Goal: Register for event/course

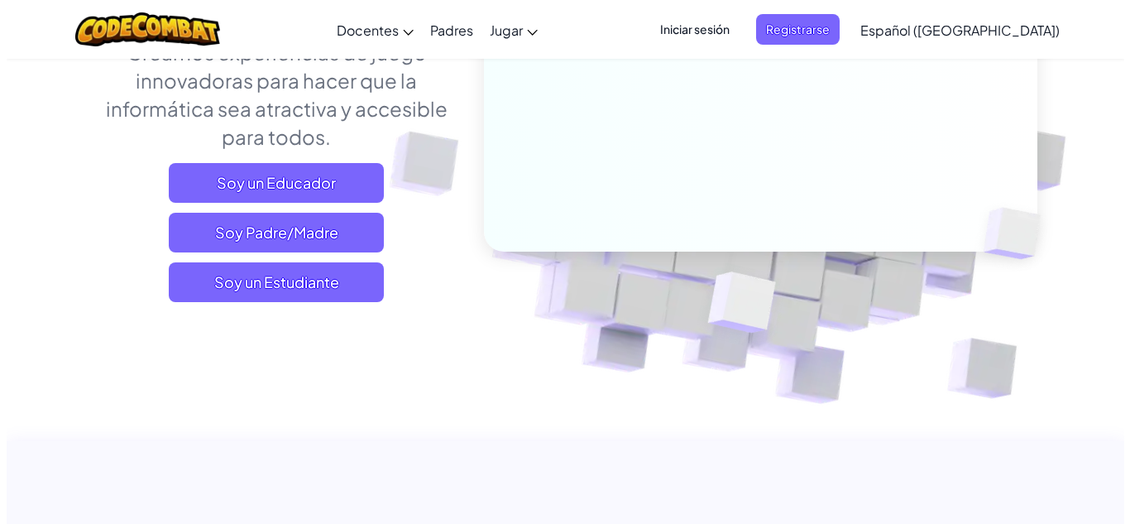
scroll to position [268, 0]
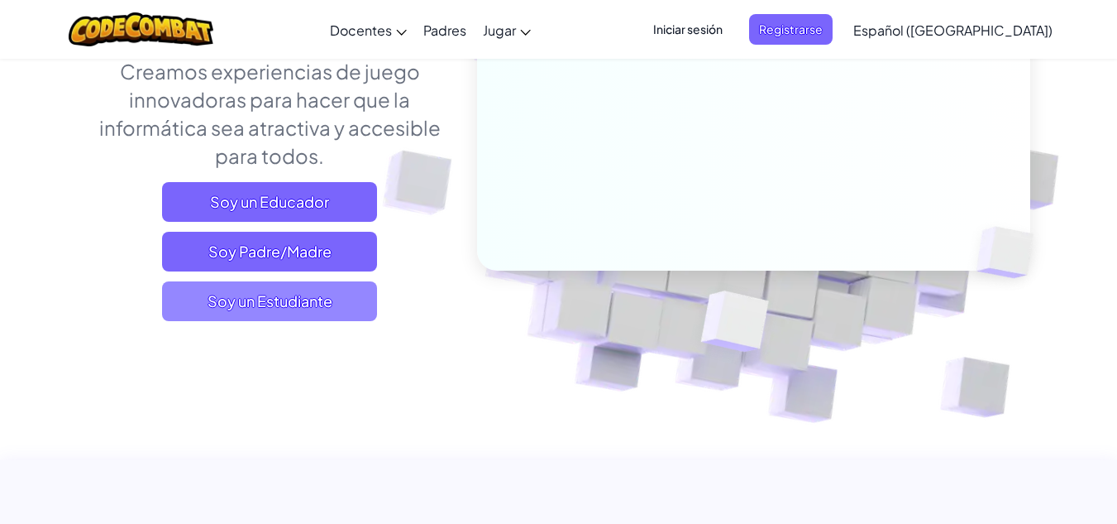
click at [281, 305] on span "Soy un Estudiante" at bounding box center [269, 301] width 215 height 40
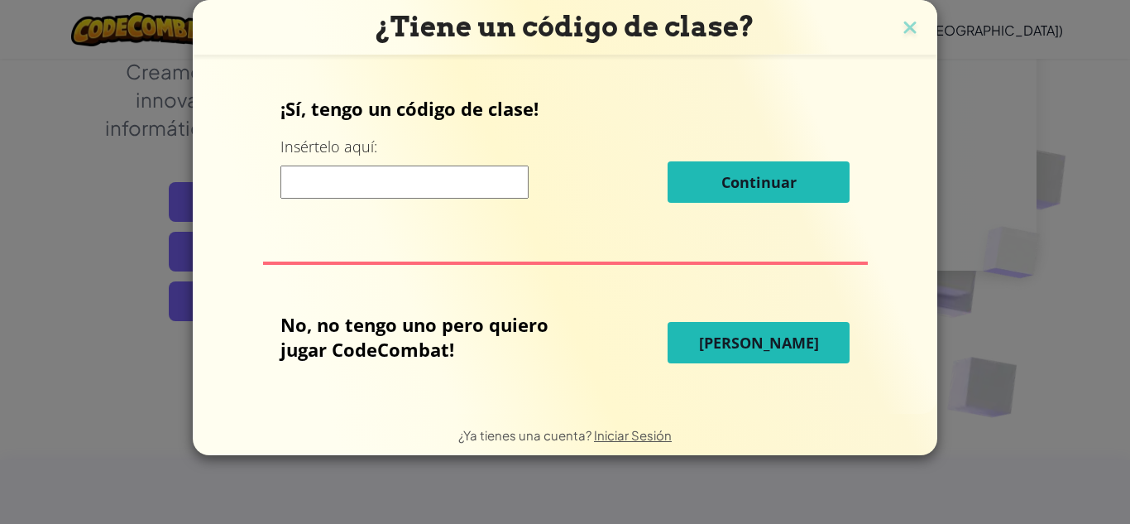
click at [754, 342] on span "[PERSON_NAME]" at bounding box center [759, 343] width 120 height 20
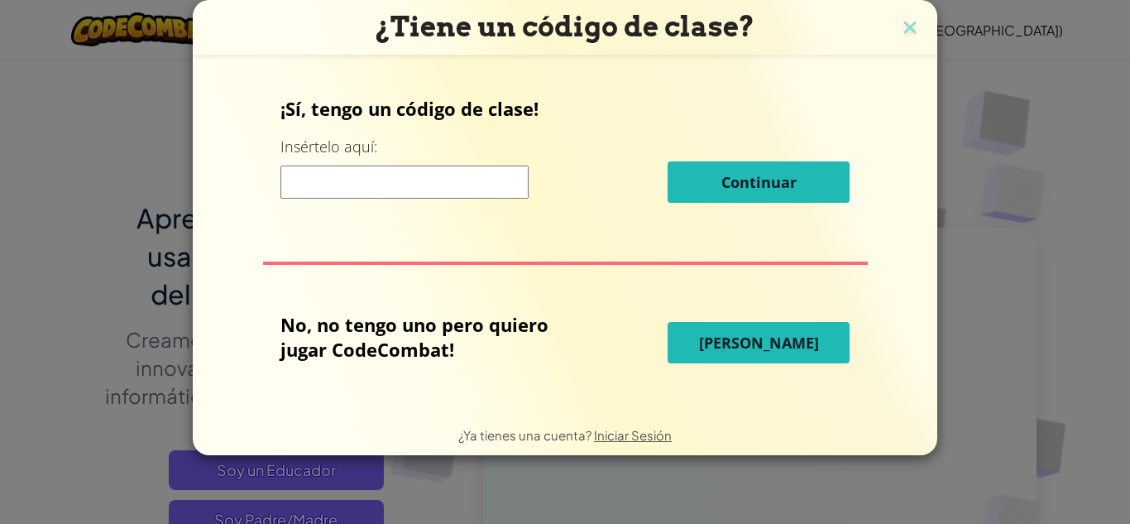
click at [754, 342] on span "[PERSON_NAME]" at bounding box center [759, 343] width 120 height 20
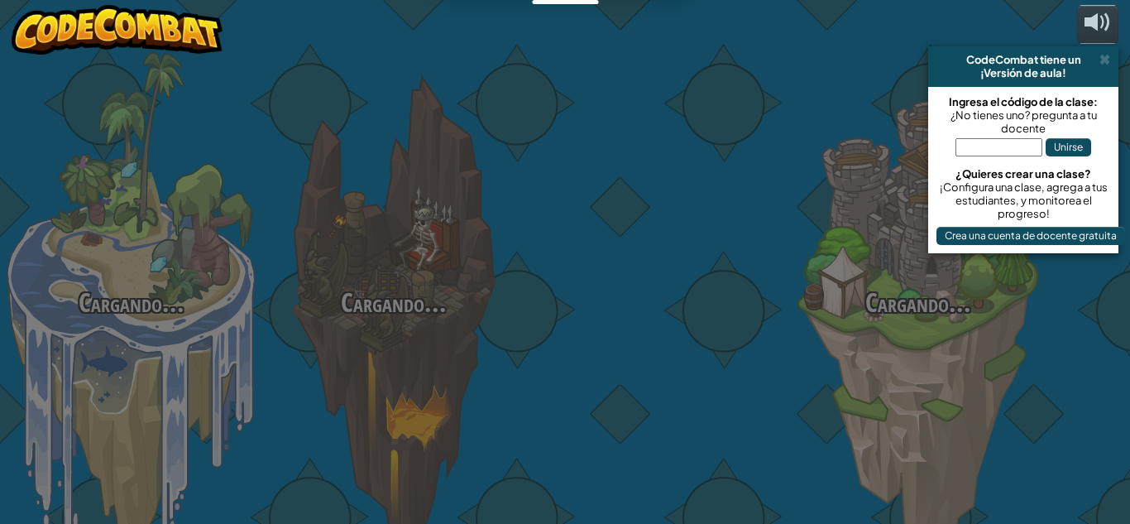
select select "es-419"
